Goal: Task Accomplishment & Management: Complete application form

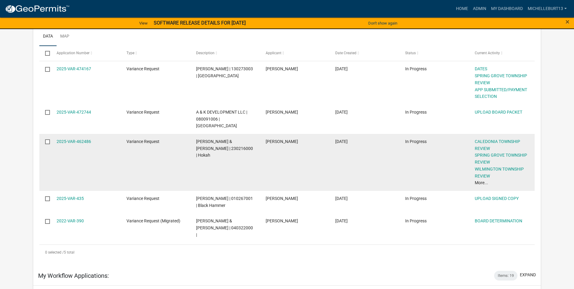
scroll to position [121, 0]
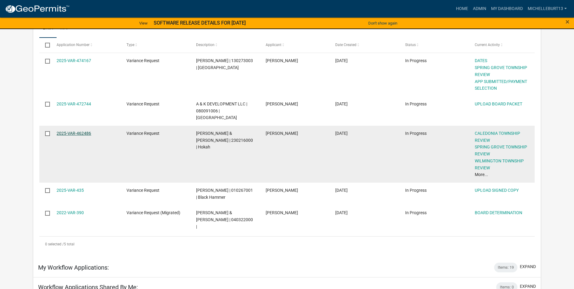
click at [80, 131] on link "2025-VAR-462486" at bounding box center [74, 133] width 35 height 5
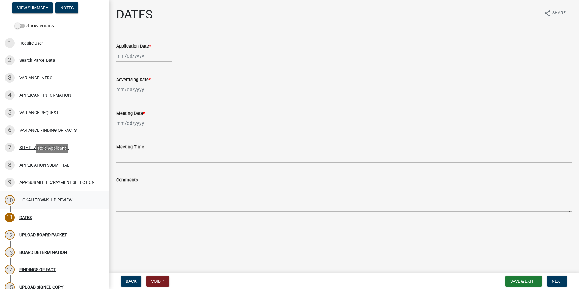
scroll to position [61, 0]
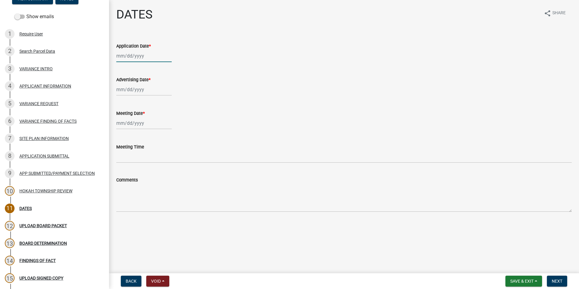
click at [128, 56] on div at bounding box center [143, 56] width 55 height 12
select select "9"
select select "2025"
click at [120, 67] on button "Previous month" at bounding box center [122, 69] width 7 height 10
select select "8"
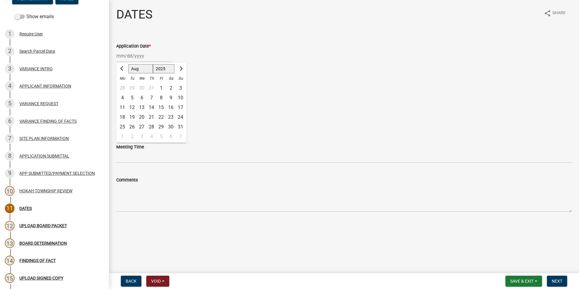
click at [142, 108] on div "13" at bounding box center [142, 108] width 10 height 10
type input "08/13/2025"
click at [127, 90] on div at bounding box center [143, 89] width 55 height 12
select select "9"
select select "2025"
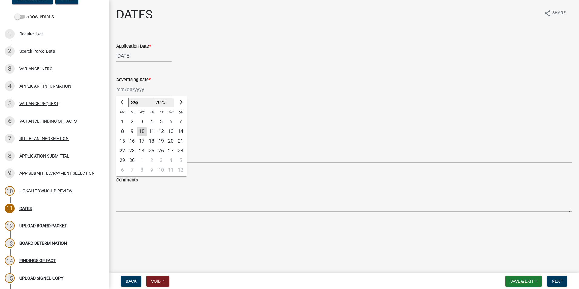
click at [141, 132] on div "10" at bounding box center [142, 132] width 10 height 10
type input "09/10/2025"
select select "9"
select select "2025"
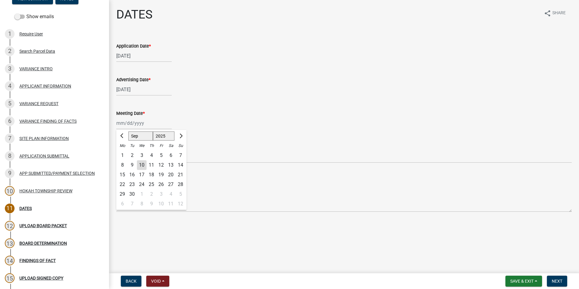
click at [127, 120] on div "Jan Feb Mar Apr May Jun Jul Aug Sep Oct Nov Dec 1525 1526 1527 1528 1529 1530 1…" at bounding box center [143, 123] width 55 height 12
click at [142, 181] on div "24" at bounding box center [142, 184] width 10 height 10
type input "09/24/2025"
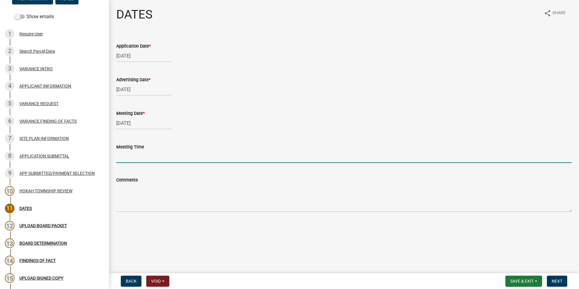
click at [124, 158] on input "Meeting Time" at bounding box center [343, 156] width 455 height 12
type input "5:15PM"
click at [559, 281] on span "Next" at bounding box center [556, 280] width 11 height 5
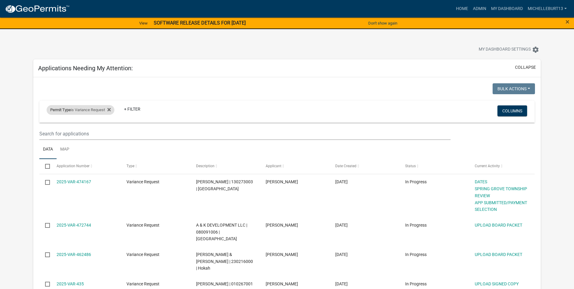
click at [98, 110] on div "Permit Type is Variance Request" at bounding box center [81, 110] width 68 height 10
click at [58, 132] on select "Select an option 911 Address Assignment Building Contractor (Registration) Buil…" at bounding box center [84, 132] width 110 height 12
select select "bc324cb9-e0e9-4a62-a498-83b9cdb5bb02"
click at [35, 126] on select "Select an option 911 Address Assignment Building Contractor (Registration) Buil…" at bounding box center [84, 132] width 110 height 12
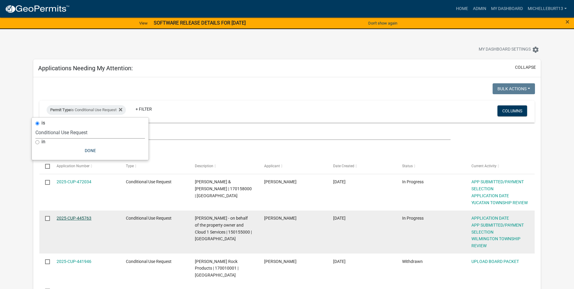
click at [72, 217] on link "2025-CUP-445763" at bounding box center [74, 217] width 35 height 5
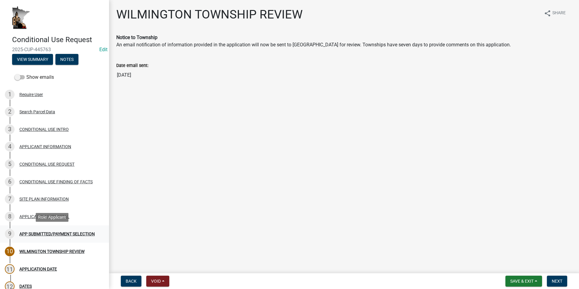
click at [62, 232] on div "APP SUBMITTED/PAYMENT SELECTION" at bounding box center [56, 234] width 75 height 4
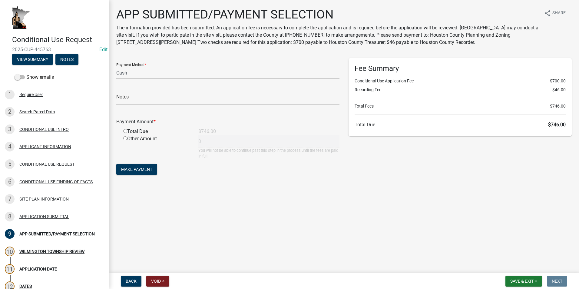
click at [138, 73] on select "Credit Card POS Check Cash" at bounding box center [227, 73] width 223 height 12
select select "1: 0"
click at [116, 67] on select "Credit Card POS Check Cash" at bounding box center [227, 73] width 223 height 12
click at [141, 97] on input "text" at bounding box center [227, 98] width 223 height 12
type input "12766"
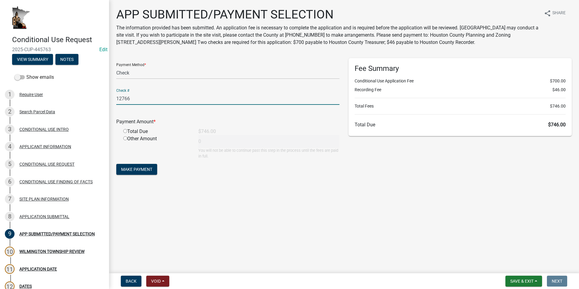
click at [126, 131] on input "radio" at bounding box center [125, 131] width 4 height 4
radio input "true"
type input "746"
click at [147, 171] on span "Make Payment" at bounding box center [136, 169] width 31 height 5
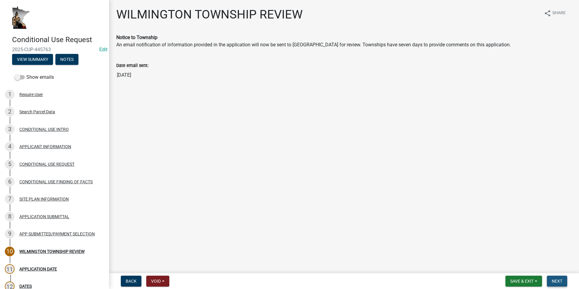
click at [553, 281] on span "Next" at bounding box center [556, 280] width 11 height 5
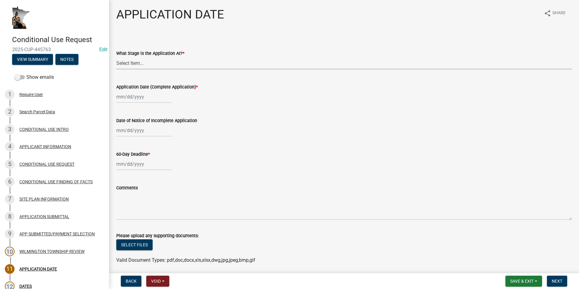
click at [156, 65] on select "Select Item... Application received and under review. Application reviewed and …" at bounding box center [343, 63] width 455 height 12
click at [116, 57] on select "Select Item... Application received and under review. Application reviewed and …" at bounding box center [343, 63] width 455 height 12
select select "3e7e4bad-6023-49ee-95b8-a51ce8d4fafb"
click at [140, 99] on div at bounding box center [143, 96] width 55 height 12
select select "9"
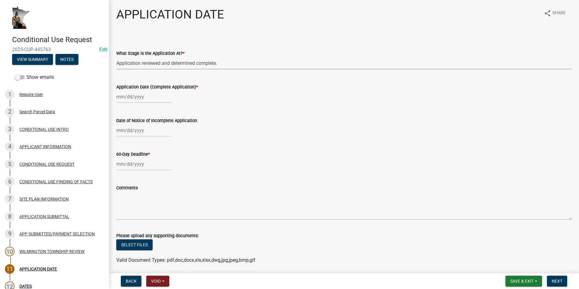
select select "2025"
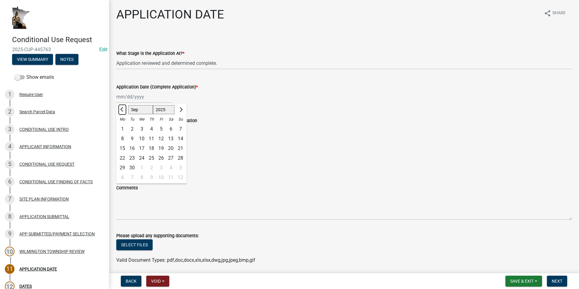
click at [123, 111] on span "Previous month" at bounding box center [122, 109] width 5 height 5
select select "7"
click at [121, 158] on div "21" at bounding box center [122, 158] width 10 height 10
type input "07/21/2025"
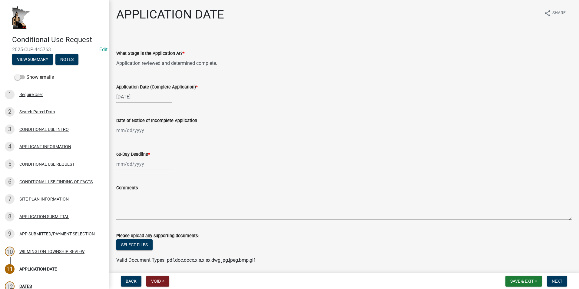
select select "9"
select select "2025"
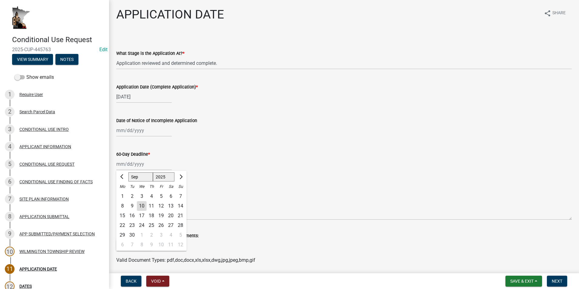
click at [129, 166] on div "Jan Feb Mar Apr May Jun Jul Aug Sep Oct Nov Dec 1525 1526 1527 1528 1529 1530 1…" at bounding box center [143, 164] width 55 height 12
click at [162, 214] on div "19" at bounding box center [161, 216] width 10 height 10
type input "09/19/2025"
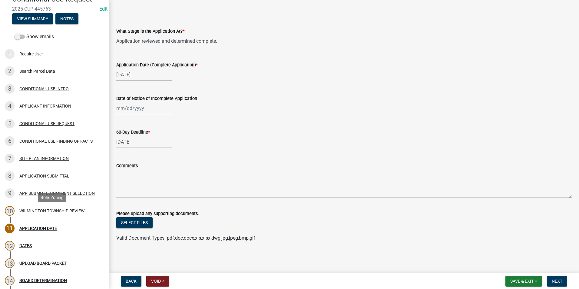
scroll to position [61, 0]
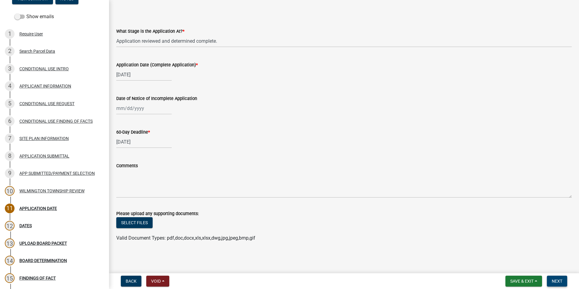
click at [554, 281] on span "Next" at bounding box center [556, 280] width 11 height 5
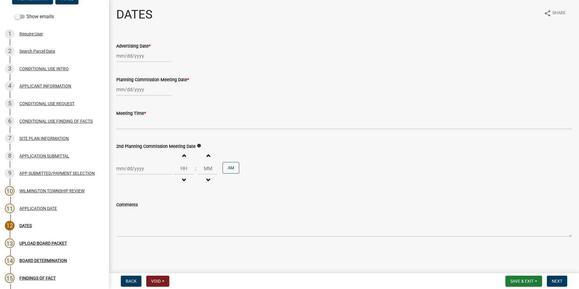
click at [130, 56] on div at bounding box center [143, 56] width 55 height 12
select select "9"
select select "2025"
click at [142, 97] on div "10" at bounding box center [142, 98] width 10 height 10
type input "09/10/2025"
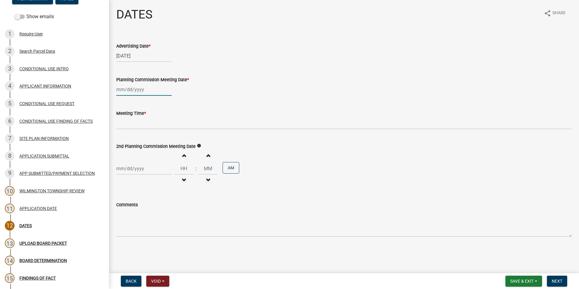
click at [137, 90] on div at bounding box center [143, 89] width 55 height 12
select select "9"
select select "2025"
click at [141, 151] on div "24" at bounding box center [142, 151] width 10 height 10
type input "09/24/2025"
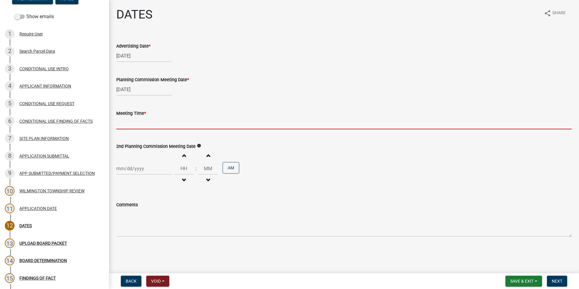
click at [134, 122] on input "Meeting Time *" at bounding box center [343, 123] width 455 height 12
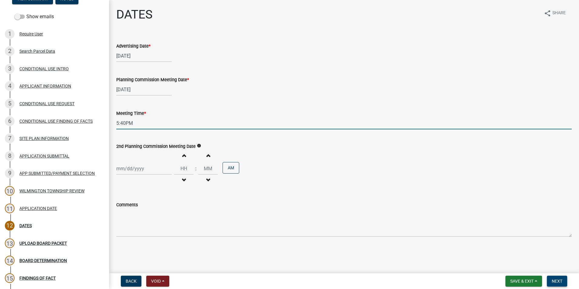
type input "5:40PM"
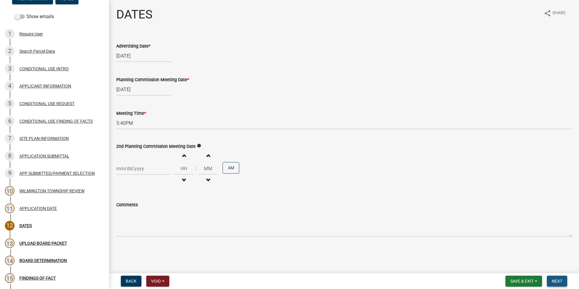
click at [559, 280] on span "Next" at bounding box center [556, 280] width 11 height 5
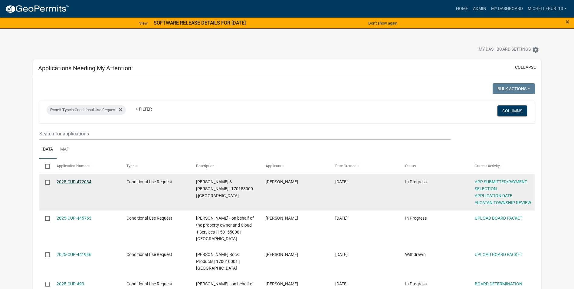
click at [77, 182] on link "2025-CUP-472034" at bounding box center [74, 181] width 35 height 5
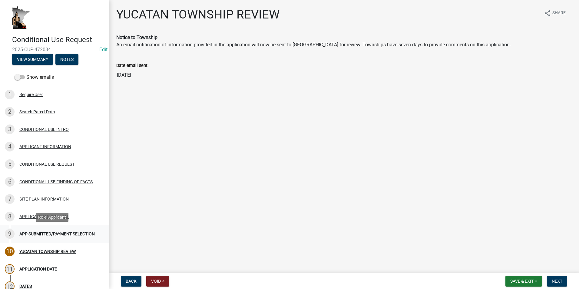
click at [54, 236] on div "APP SUBMITTED/PAYMENT SELECTION" at bounding box center [56, 234] width 75 height 4
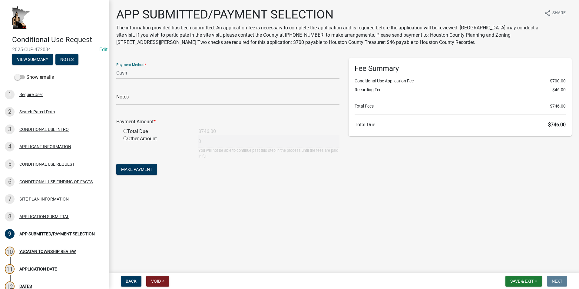
click at [127, 72] on select "Credit Card POS Check Cash" at bounding box center [227, 73] width 223 height 12
select select "1: 0"
click at [116, 67] on select "Credit Card POS Check Cash" at bounding box center [227, 73] width 223 height 12
click at [143, 98] on input "text" at bounding box center [227, 98] width 223 height 12
type input "1632"
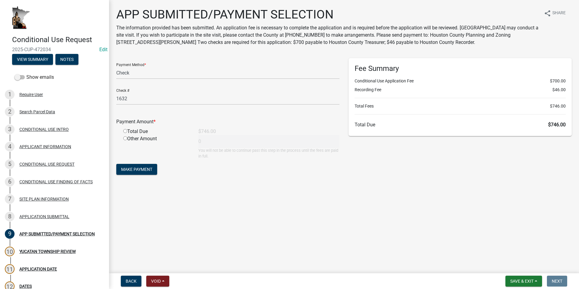
click at [124, 131] on input "radio" at bounding box center [125, 131] width 4 height 4
radio input "true"
type input "746"
click at [144, 170] on span "Make Payment" at bounding box center [136, 169] width 31 height 5
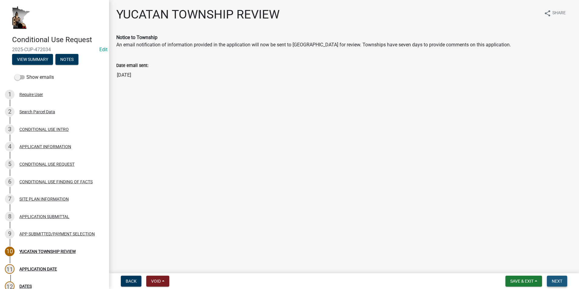
click at [555, 279] on span "Next" at bounding box center [556, 280] width 11 height 5
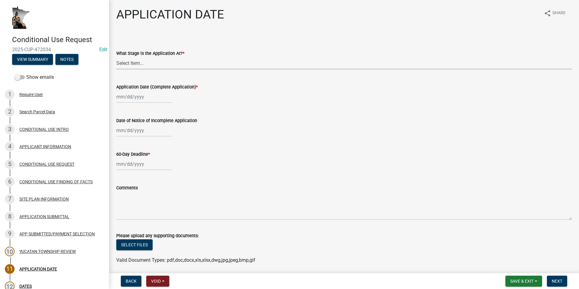
click at [157, 64] on select "Select Item... Application received and under review. Application reviewed and …" at bounding box center [343, 63] width 455 height 12
click at [116, 57] on select "Select Item... Application received and under review. Application reviewed and …" at bounding box center [343, 63] width 455 height 12
select select "3e7e4bad-6023-49ee-95b8-a51ce8d4fafb"
click at [148, 97] on div at bounding box center [143, 96] width 55 height 12
select select "9"
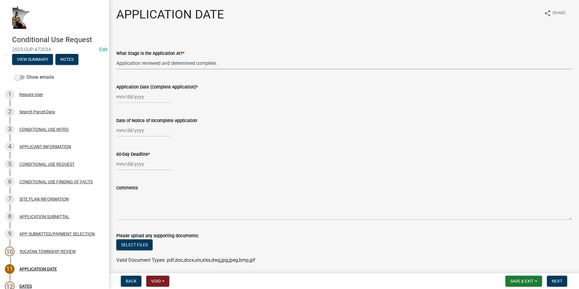
select select "2025"
click at [133, 128] on div "2" at bounding box center [132, 129] width 10 height 10
type input "09/02/2025"
select select "9"
select select "2025"
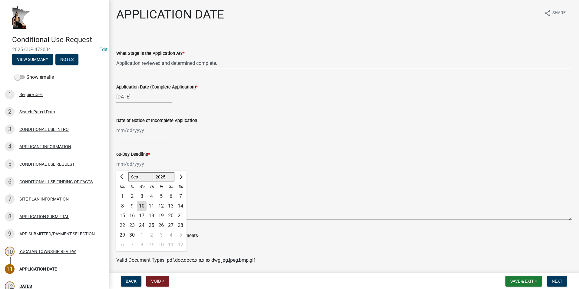
click at [136, 163] on div "Jan Feb Mar Apr May Jun Jul Aug Sep Oct Nov Dec 1525 1526 1527 1528 1529 1530 1…" at bounding box center [143, 164] width 55 height 12
click at [180, 175] on span "Next month" at bounding box center [180, 176] width 5 height 5
select select "11"
click at [170, 195] on div "1" at bounding box center [171, 196] width 10 height 10
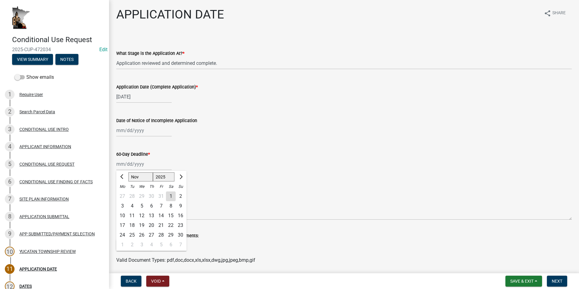
type input "11/01/2025"
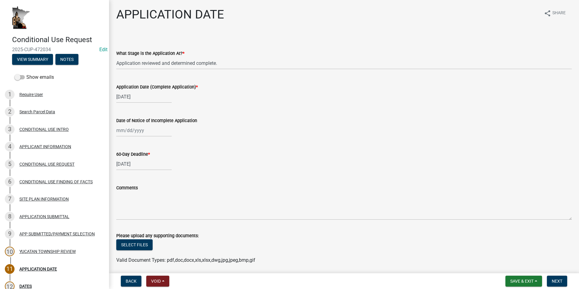
scroll to position [22, 0]
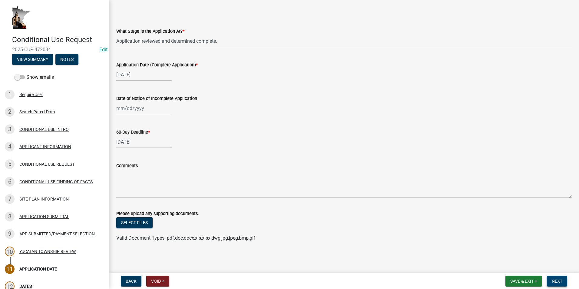
click at [553, 283] on span "Next" at bounding box center [556, 280] width 11 height 5
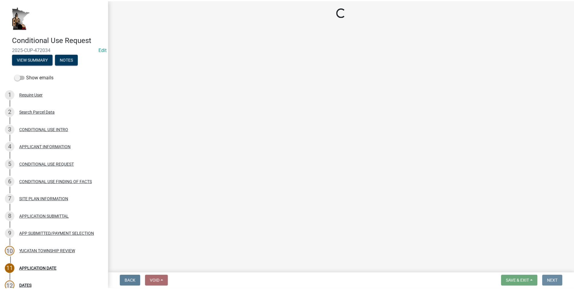
scroll to position [0, 0]
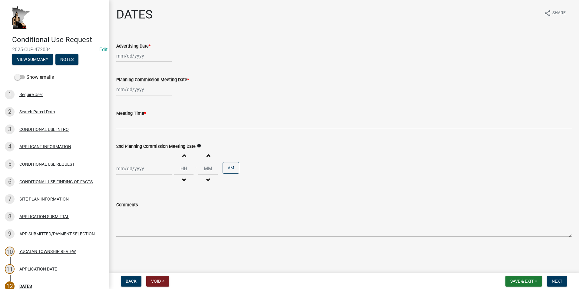
click at [143, 57] on div at bounding box center [143, 56] width 55 height 12
select select "9"
select select "2025"
click at [142, 98] on div "10" at bounding box center [142, 98] width 10 height 10
type input "09/10/2025"
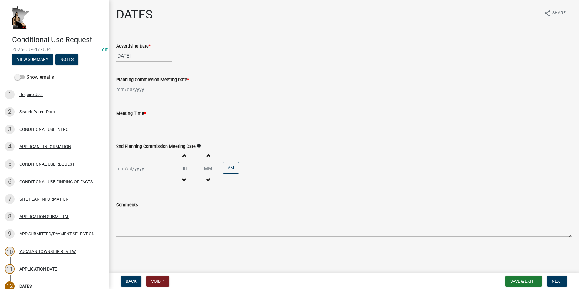
click at [132, 90] on div at bounding box center [143, 89] width 55 height 12
select select "9"
select select "2025"
click at [140, 148] on div "24" at bounding box center [142, 151] width 10 height 10
type input "09/24/2025"
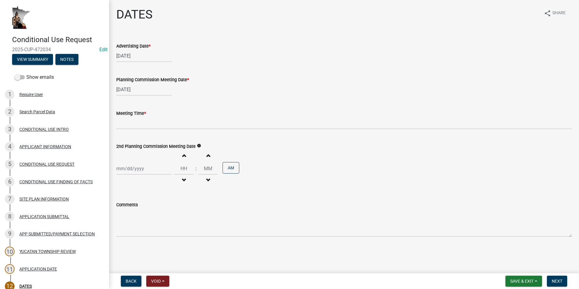
click at [141, 88] on div "09/24/2025" at bounding box center [143, 89] width 55 height 12
select select "9"
select select "2025"
click at [140, 150] on div "24" at bounding box center [142, 151] width 10 height 10
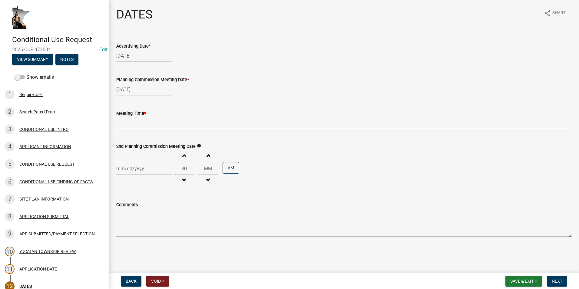
click at [129, 122] on input "Meeting Time *" at bounding box center [343, 123] width 455 height 12
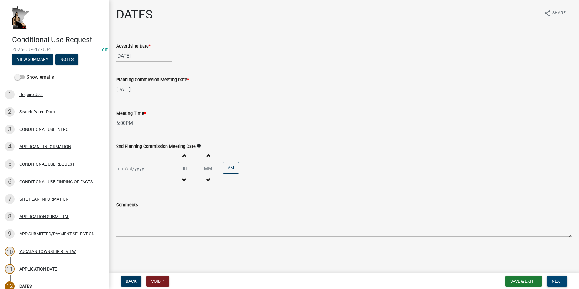
type input "6:00PM"
click at [559, 279] on span "Next" at bounding box center [556, 280] width 11 height 5
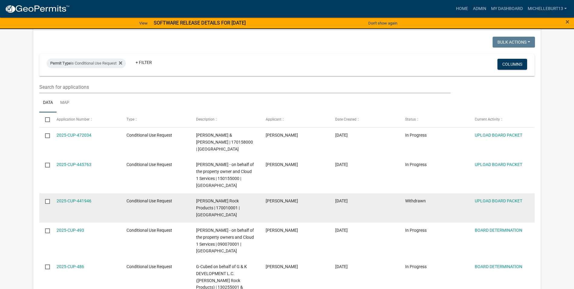
scroll to position [61, 0]
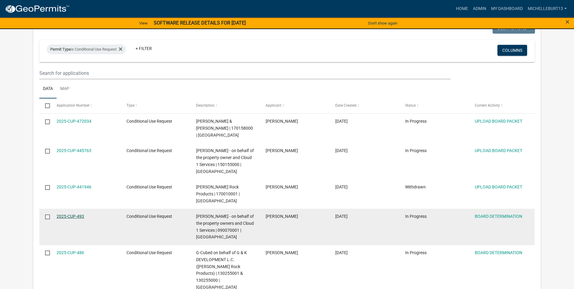
click at [74, 214] on link "2025-CUP-493" at bounding box center [71, 216] width 28 height 5
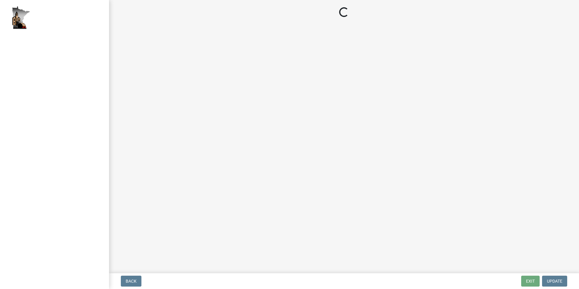
select select "a7b40ebe-ef8f-48cb-90a3-0b394482bfdf"
select select "491bd391-3a84-4da8-9cbf-867fadeae0b5"
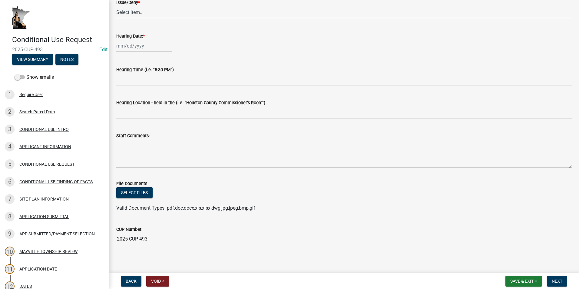
scroll to position [307, 0]
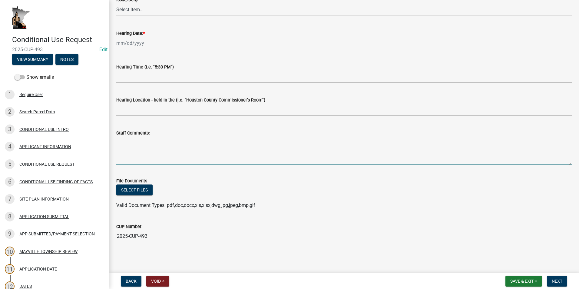
click at [132, 143] on textarea "Staff Comments:" at bounding box center [343, 151] width 455 height 28
click at [377, 141] on textarea "The hearing for this application was tabled on 8/28/2025 for a month in order t…" at bounding box center [343, 151] width 455 height 28
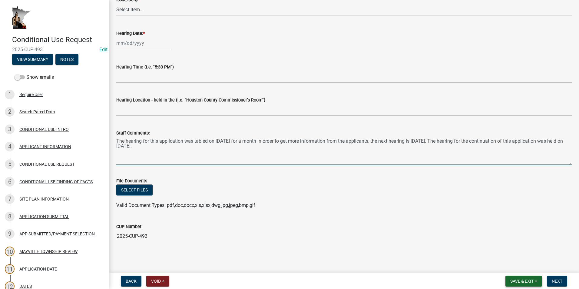
type textarea "The hearing for this application was tabled on 8/28/2025 for a month in order t…"
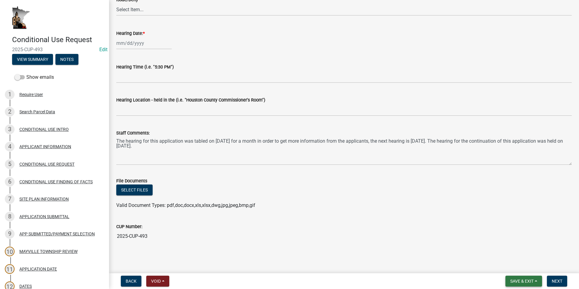
click at [539, 279] on button "Save & Exit" at bounding box center [523, 280] width 37 height 11
click at [508, 254] on button "Save" at bounding box center [517, 250] width 48 height 15
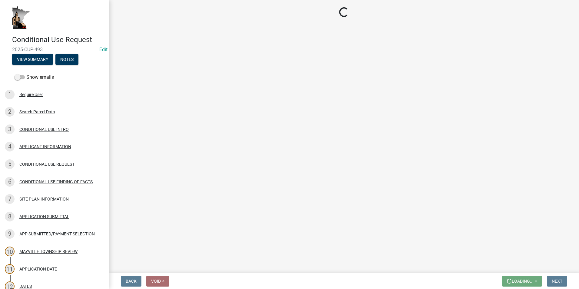
scroll to position [0, 0]
select select "a7b40ebe-ef8f-48cb-90a3-0b394482bfdf"
select select "491bd391-3a84-4da8-9cbf-867fadeae0b5"
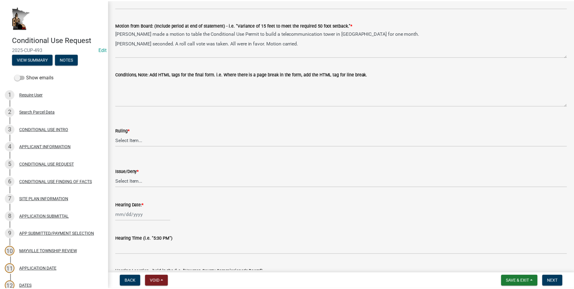
scroll to position [35, 0]
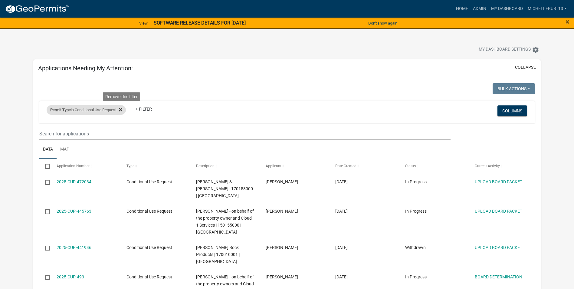
click at [122, 111] on icon at bounding box center [120, 109] width 3 height 5
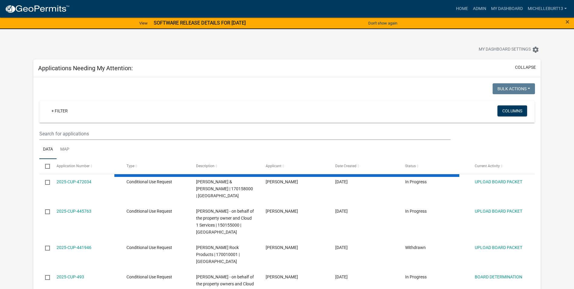
select select "3: 100"
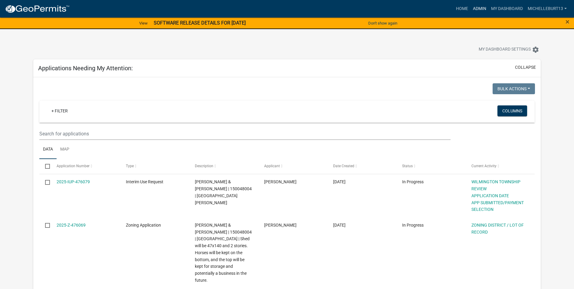
drag, startPoint x: 475, startPoint y: 7, endPoint x: 473, endPoint y: 11, distance: 4.9
click at [475, 7] on link "Admin" at bounding box center [480, 9] width 18 height 12
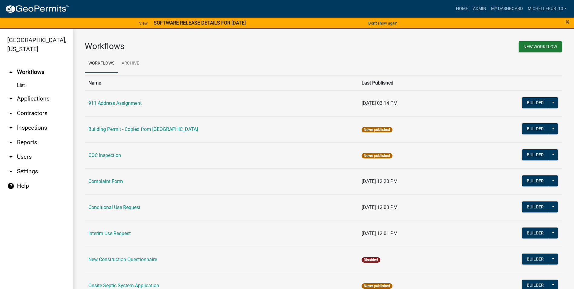
click at [36, 95] on link "arrow_drop_down Applications" at bounding box center [36, 98] width 73 height 15
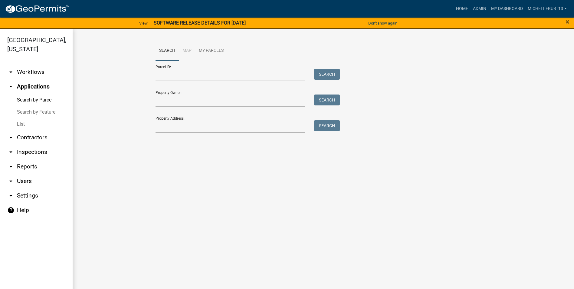
click at [24, 123] on link "List" at bounding box center [36, 124] width 73 height 12
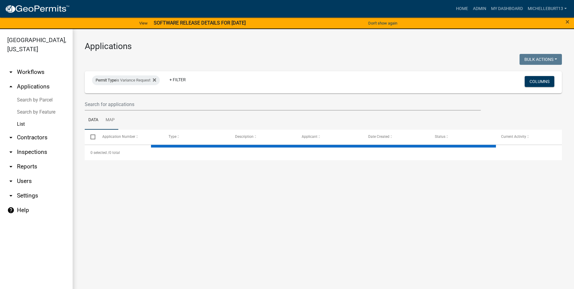
select select "3: 100"
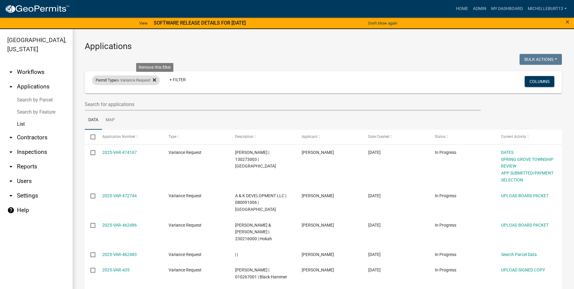
click at [156, 79] on icon at bounding box center [154, 79] width 3 height 5
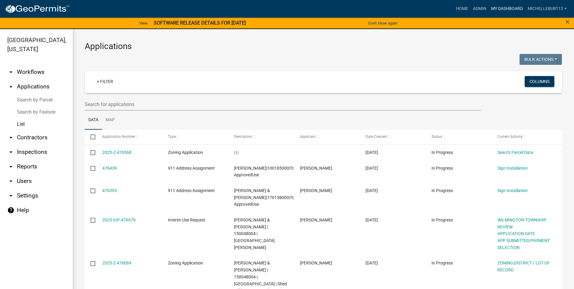
click at [502, 8] on link "My Dashboard" at bounding box center [507, 9] width 37 height 12
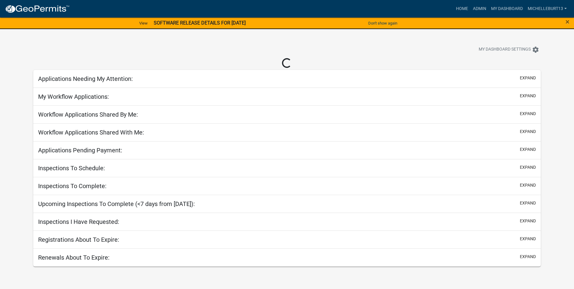
select select "3: 100"
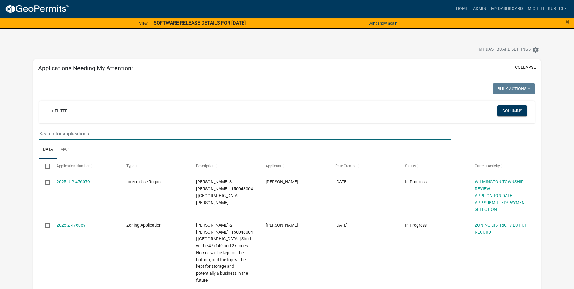
click at [94, 137] on input "text" at bounding box center [244, 133] width 411 height 12
type input "Davidson"
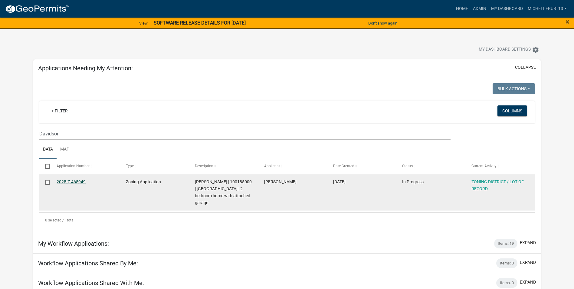
click at [77, 181] on link "2025-Z-465949" at bounding box center [71, 181] width 29 height 5
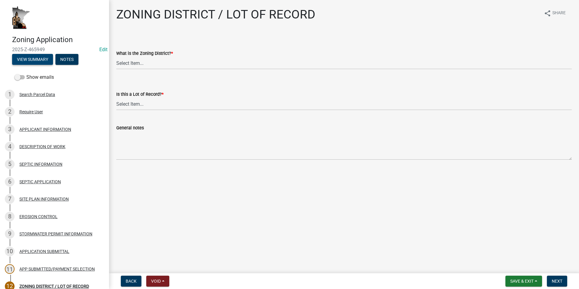
click at [32, 60] on button "View Summary" at bounding box center [32, 59] width 41 height 11
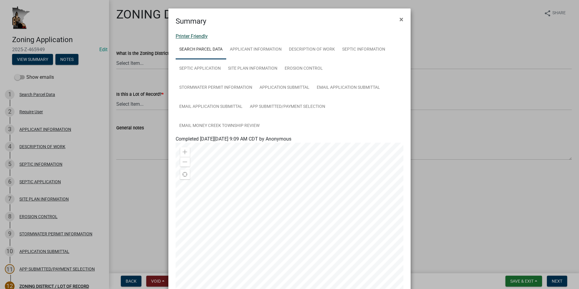
click at [191, 37] on link "Printer Friendly" at bounding box center [192, 36] width 32 height 6
click at [401, 19] on button "×" at bounding box center [401, 19] width 14 height 17
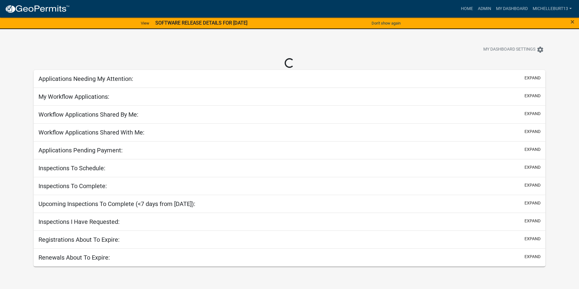
select select "3: 100"
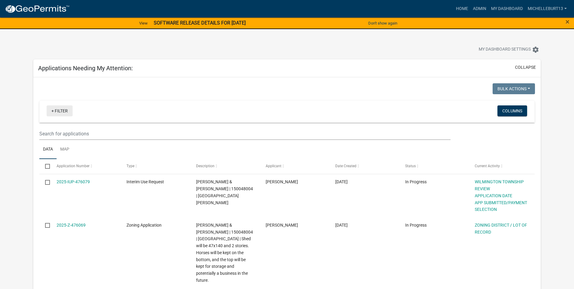
click at [60, 110] on link "+ Filter" at bounding box center [60, 110] width 26 height 11
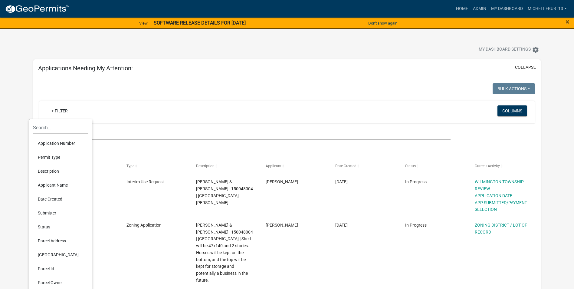
click at [61, 155] on li "Permit Type" at bounding box center [60, 157] width 55 height 14
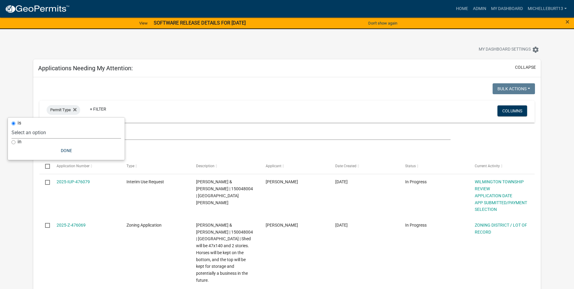
click at [56, 136] on select "Select an option 911 Address Assignment Building Contractor (Registration) Buil…" at bounding box center [67, 132] width 110 height 12
select select "9c061e7c-96de-473c-a82e-607aaa63a8eb"
click at [36, 126] on select "Select an option 911 Address Assignment Building Contractor (Registration) Buil…" at bounding box center [67, 132] width 110 height 12
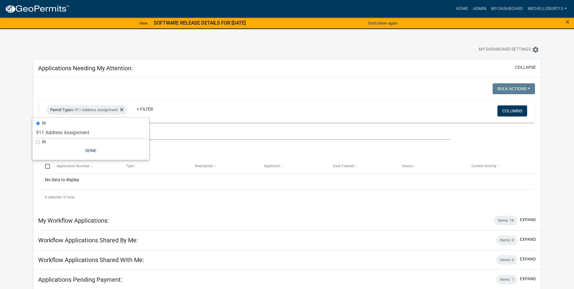
click at [205, 81] on div "Bulk Actions Void Expire Lock Withdraw Permit Type is 911 Address Assignment + …" at bounding box center [287, 143] width 508 height 133
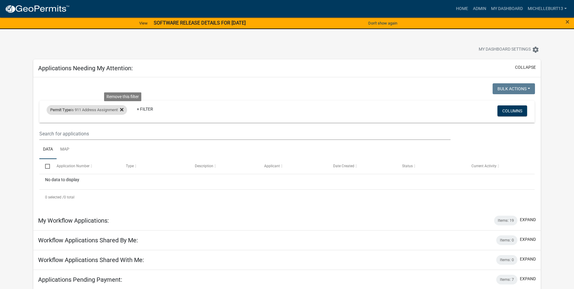
click at [123, 109] on icon at bounding box center [121, 109] width 3 height 3
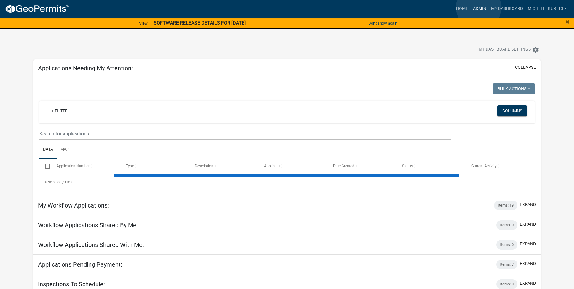
click at [479, 7] on link "Admin" at bounding box center [480, 9] width 18 height 12
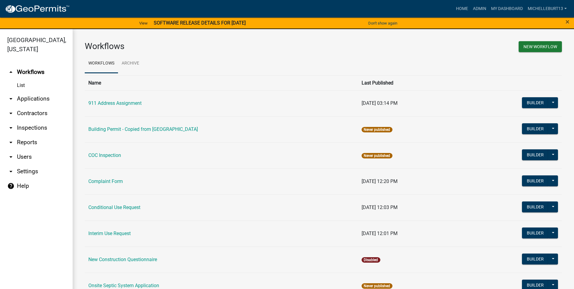
click at [38, 96] on link "arrow_drop_down Applications" at bounding box center [36, 98] width 73 height 15
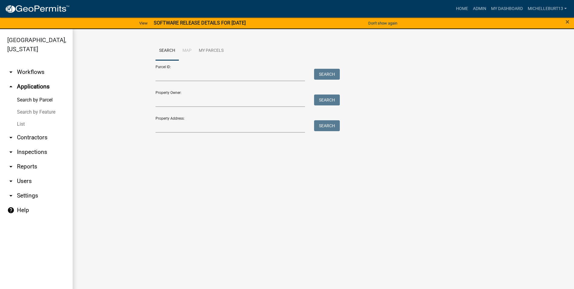
click at [23, 122] on link "List" at bounding box center [36, 124] width 73 height 12
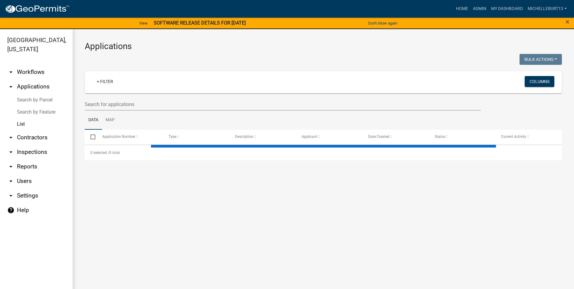
select select "3: 100"
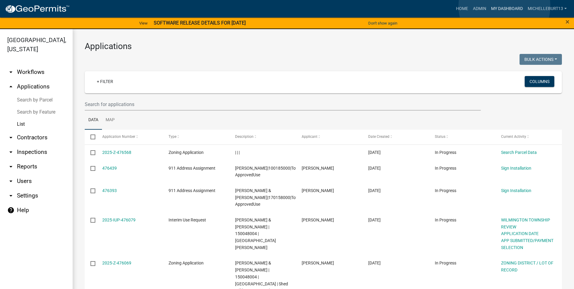
click at [505, 6] on link "My Dashboard" at bounding box center [507, 9] width 37 height 12
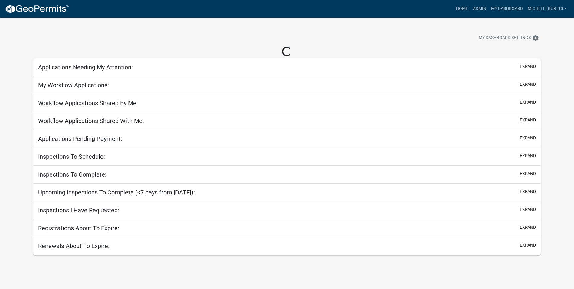
select select "3: 100"
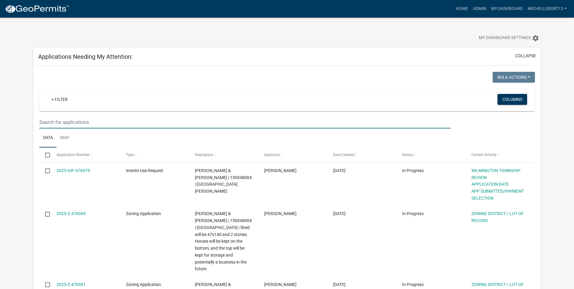
click at [98, 121] on input "text" at bounding box center [244, 122] width 411 height 12
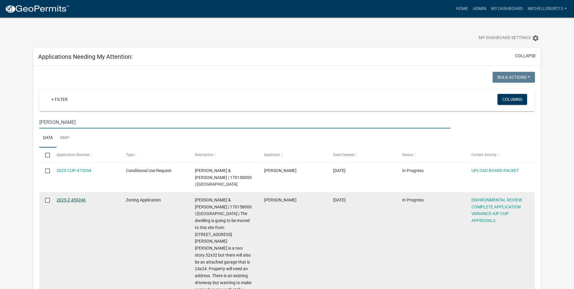
type input "Nelson"
click at [69, 197] on link "2025-Z-459246" at bounding box center [71, 199] width 29 height 5
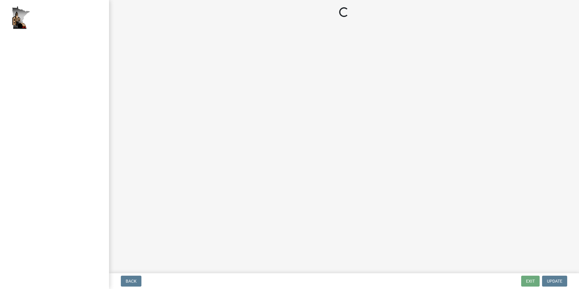
select select "294fbb0f-ef92-492d-a55d-6ae48f2d4023"
select select "5727336e-9a20-4bd2-a6f3-e7484509ff9a"
select select "92cce49e-9eda-4313-95a5-3dd445bd85bb"
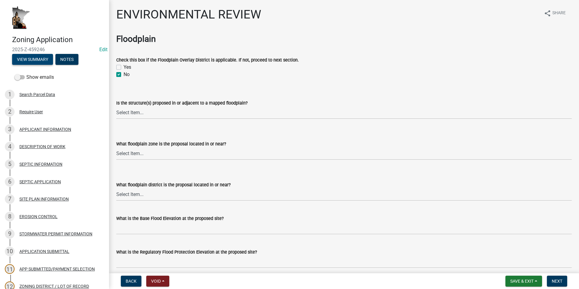
click at [26, 61] on button "View Summary" at bounding box center [32, 59] width 41 height 11
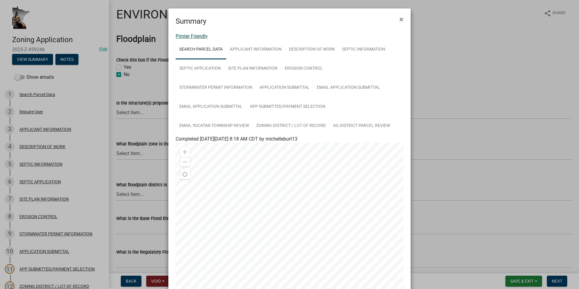
click at [181, 37] on link "Printer Friendly" at bounding box center [192, 36] width 32 height 6
click at [399, 20] on span "×" at bounding box center [401, 19] width 4 height 8
